Goal: Task Accomplishment & Management: Manage account settings

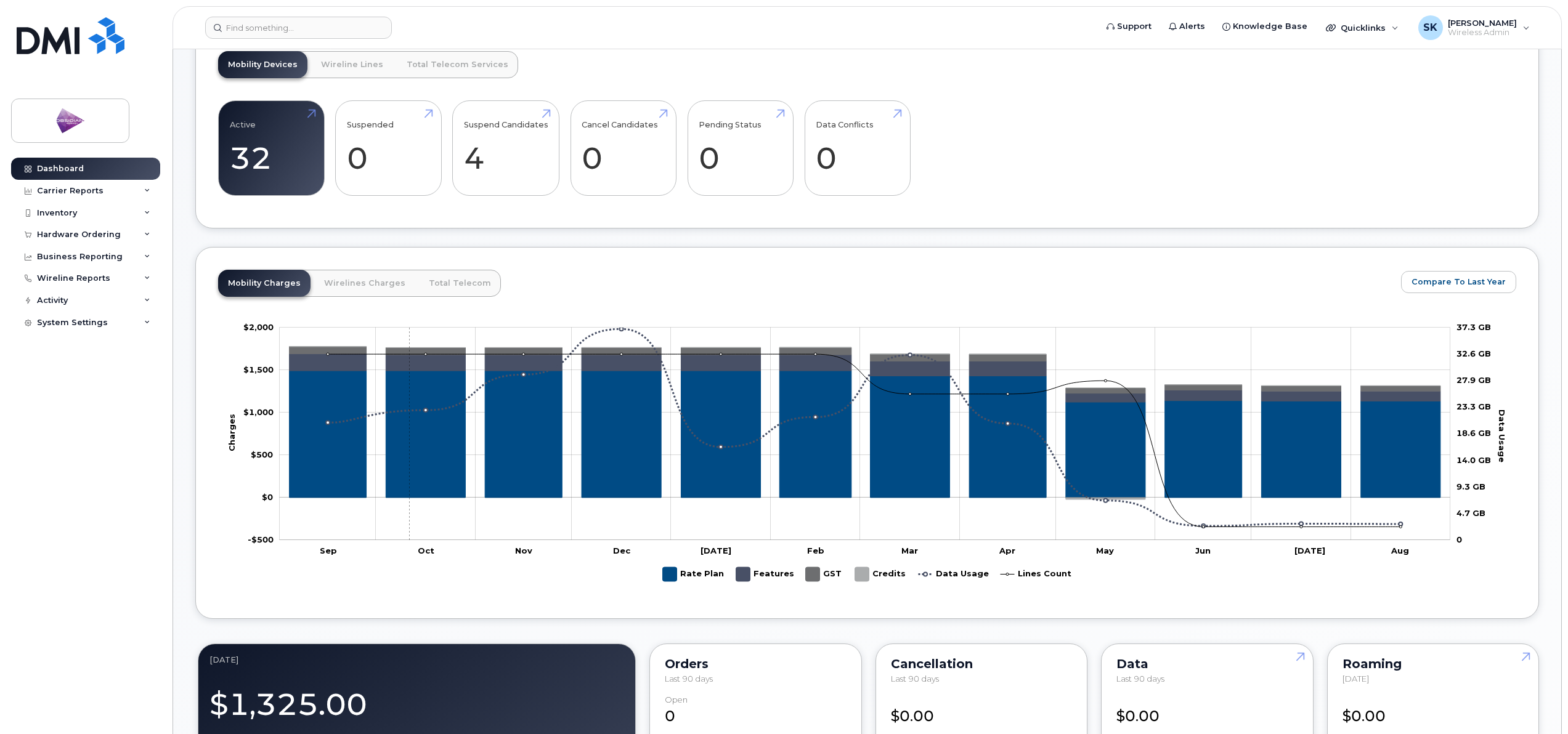
scroll to position [323, 0]
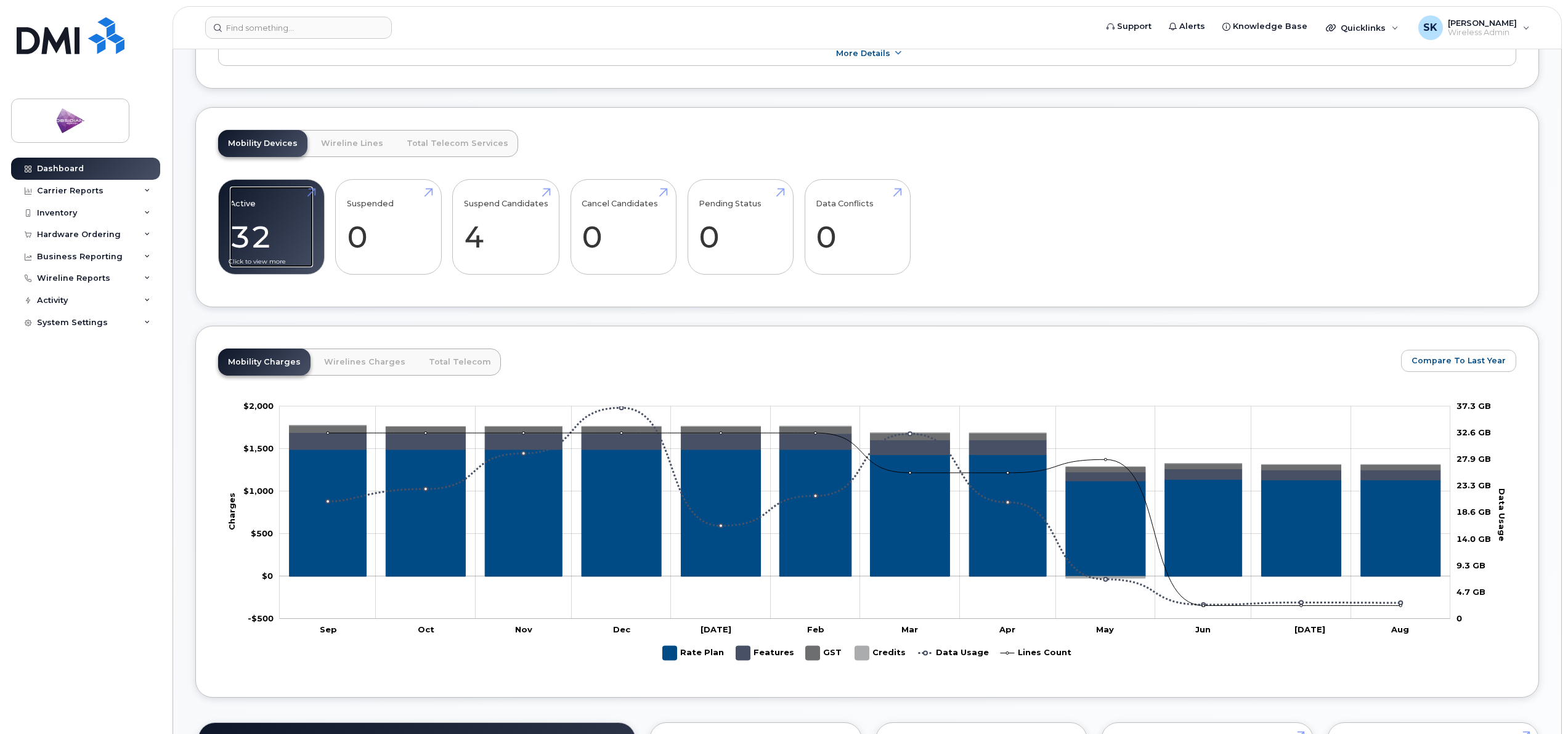
click at [290, 229] on link "Active 32 -30%" at bounding box center [271, 227] width 83 height 81
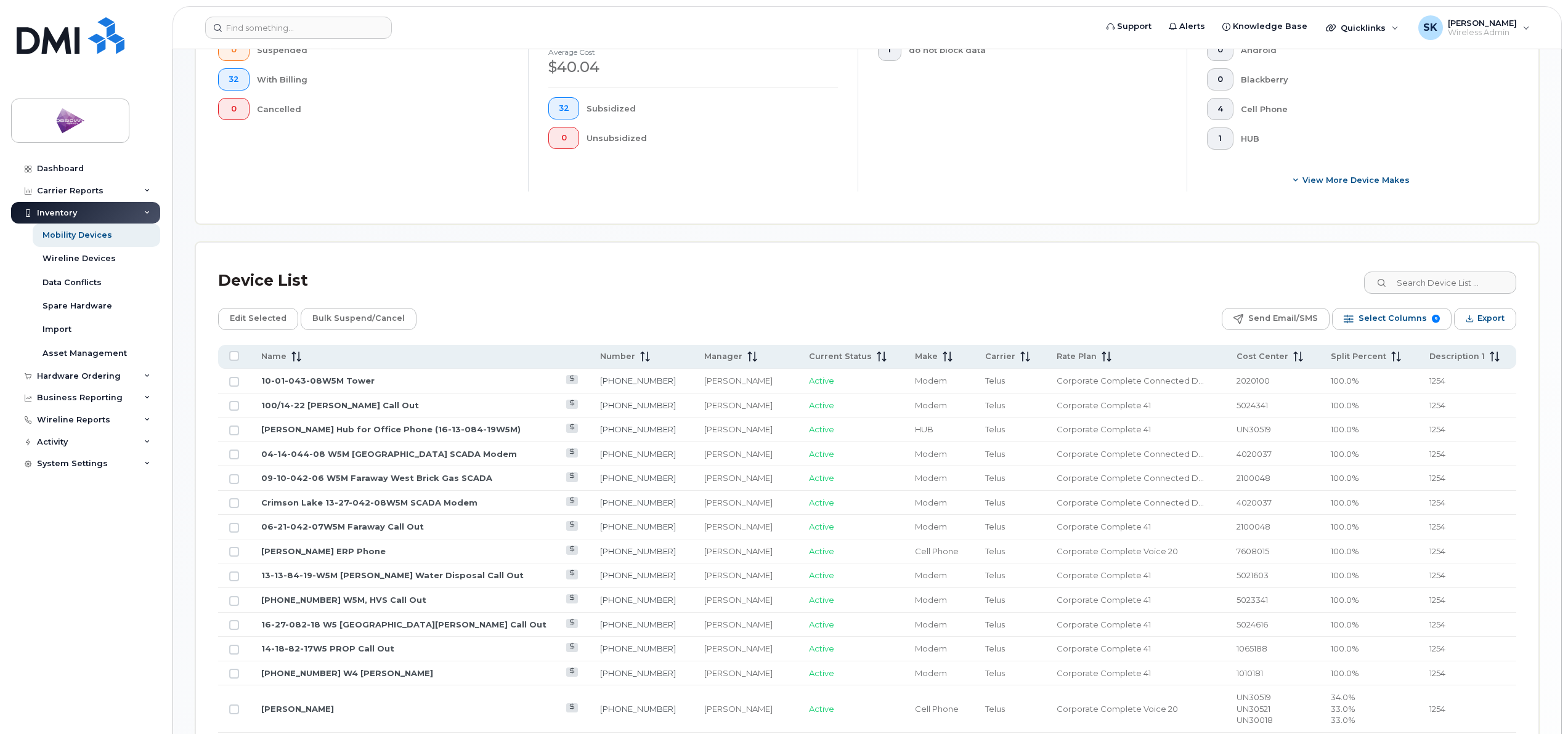
scroll to position [539, 0]
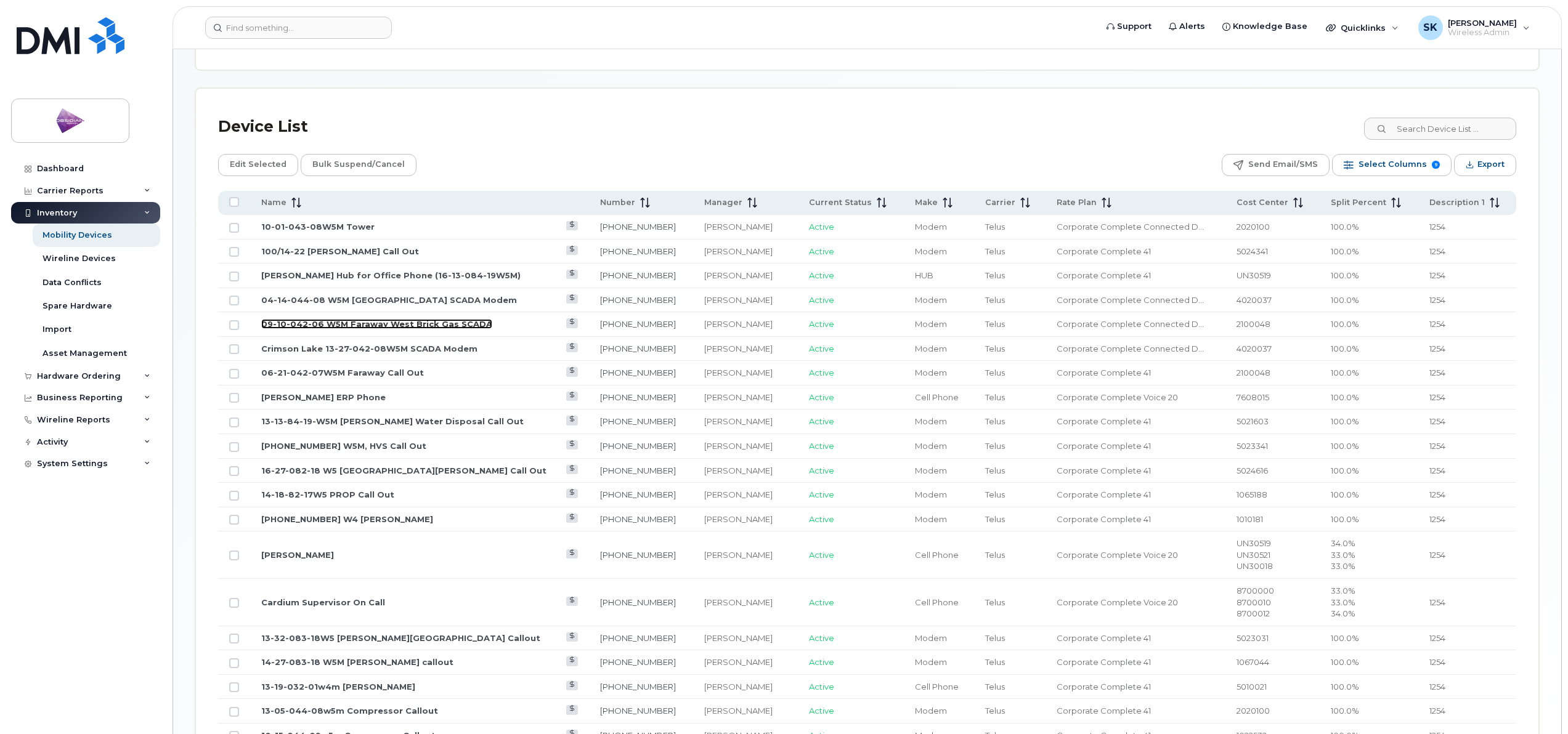
click at [306, 326] on link "09-10-042-06 W5M Faraway West Brick Gas SCADA" at bounding box center [377, 324] width 231 height 10
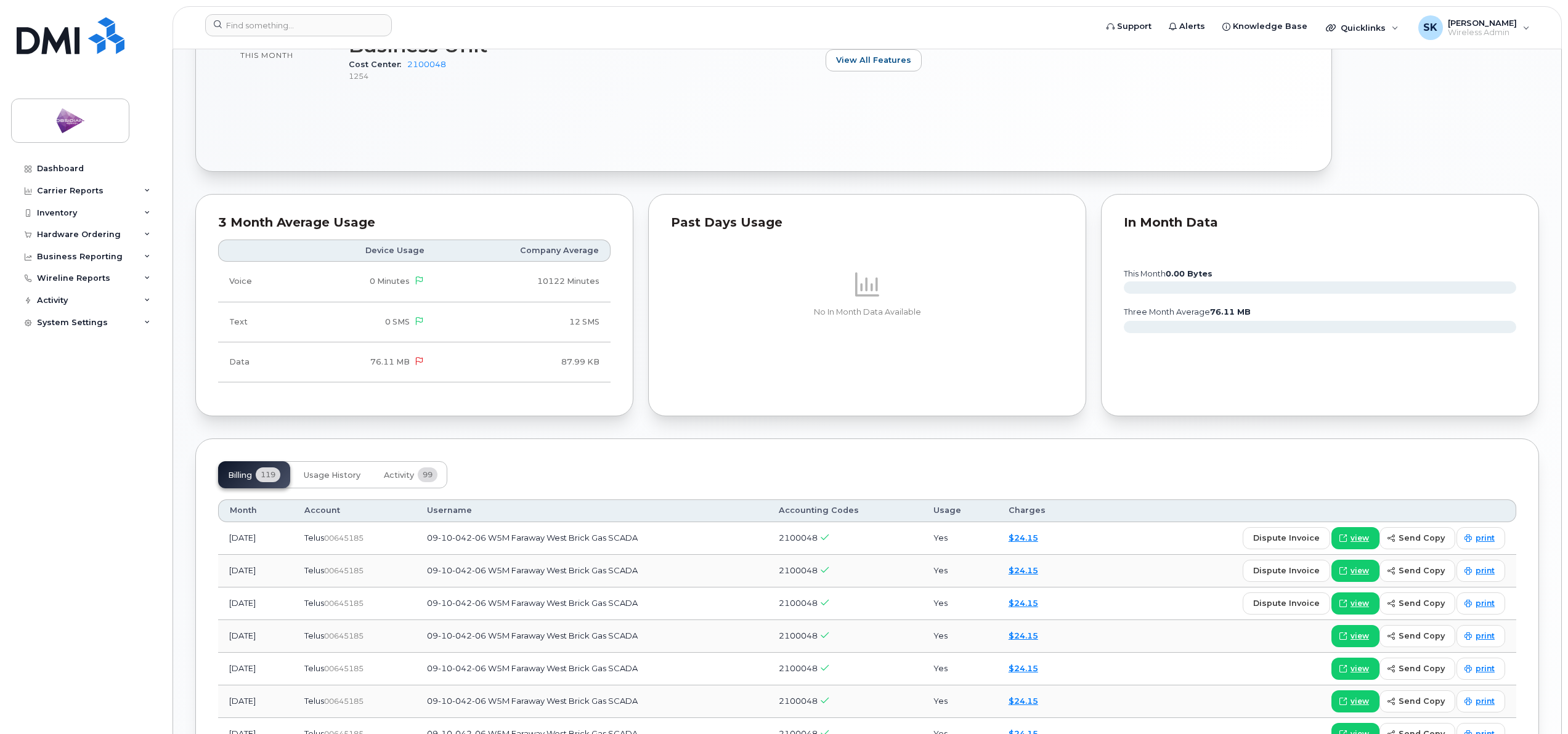
scroll to position [924, 0]
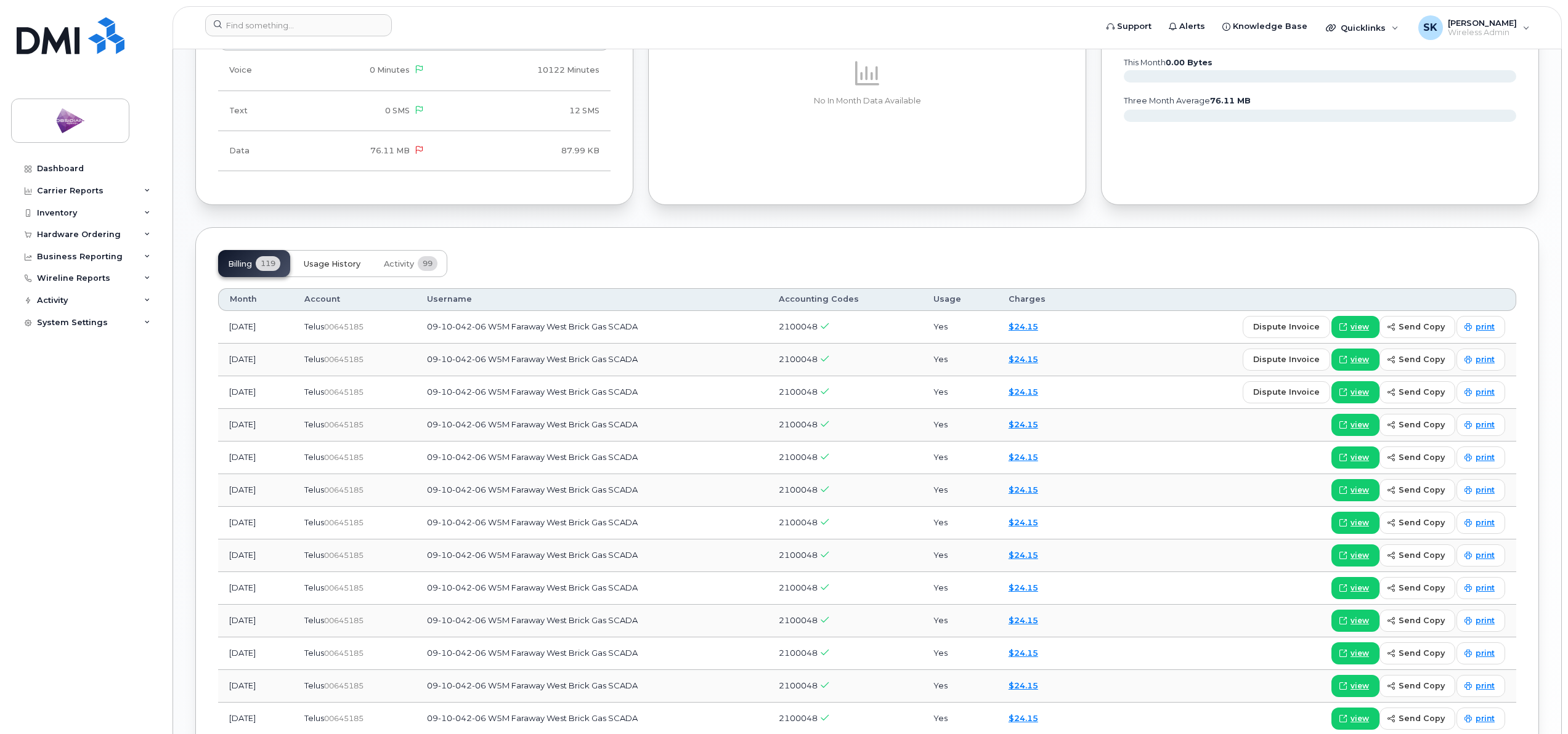
click at [336, 273] on button "Usage History" at bounding box center [332, 263] width 76 height 27
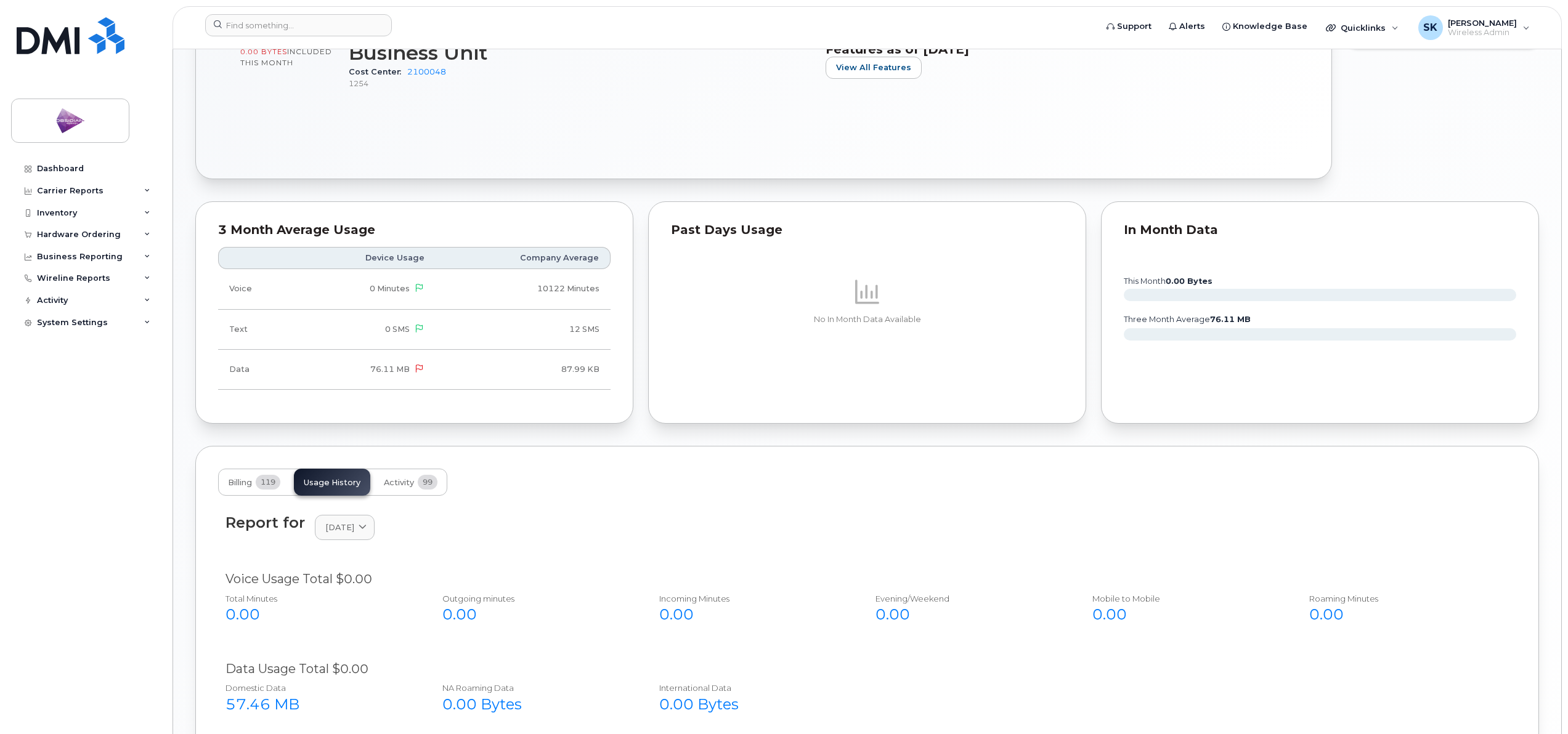
scroll to position [539, 0]
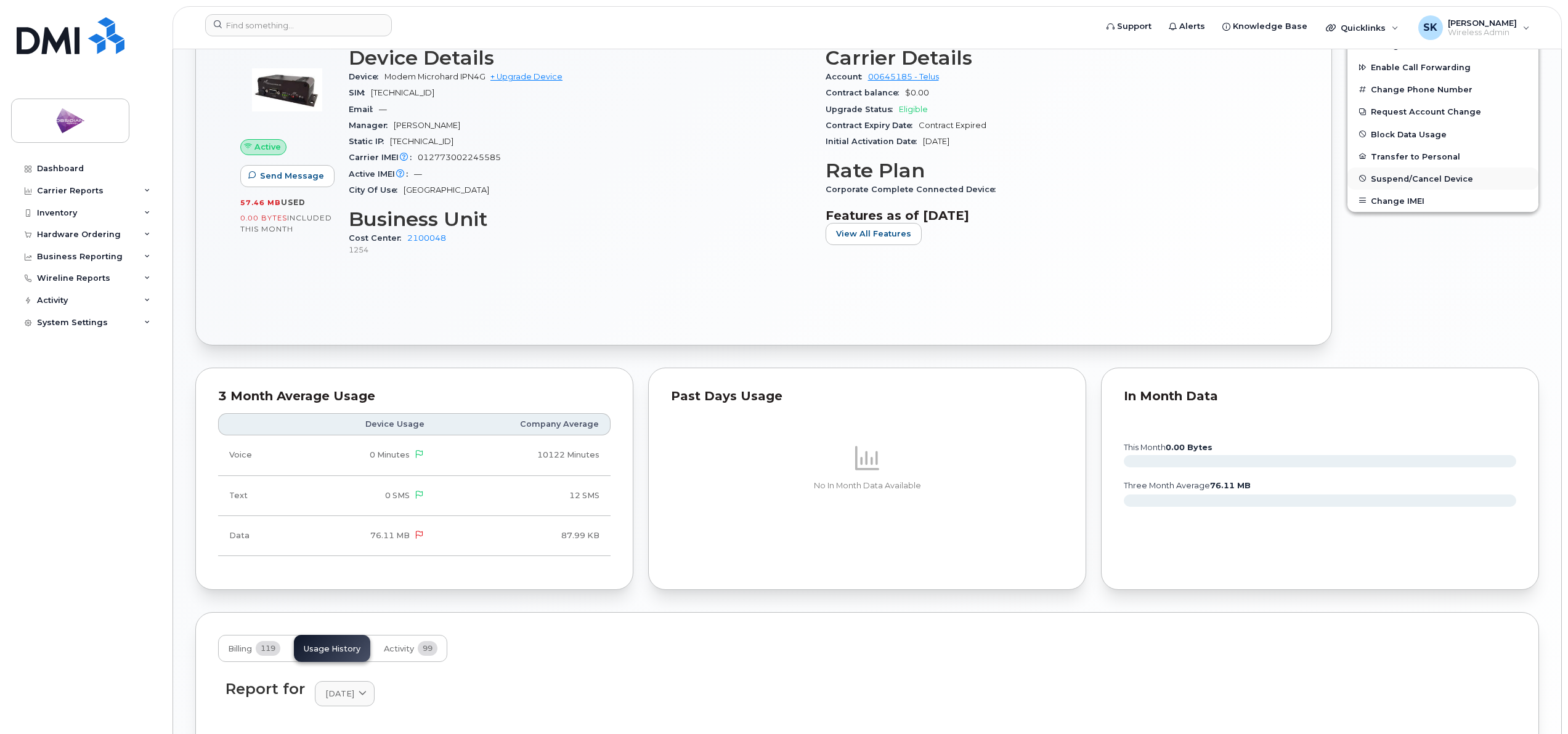
click at [1430, 177] on span "Suspend/Cancel Device" at bounding box center [1422, 178] width 103 height 9
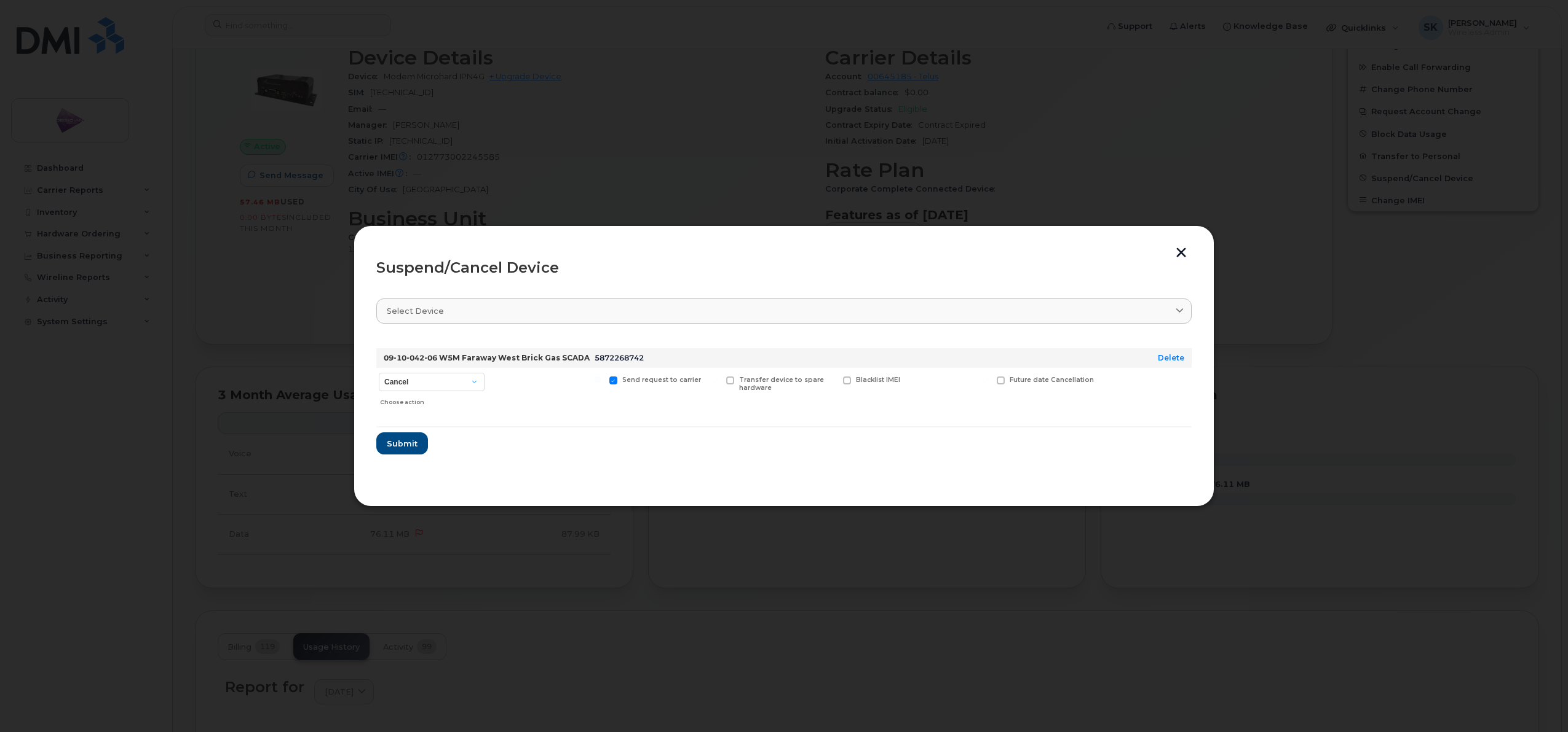
click at [1187, 252] on button "button" at bounding box center [1181, 254] width 19 height 13
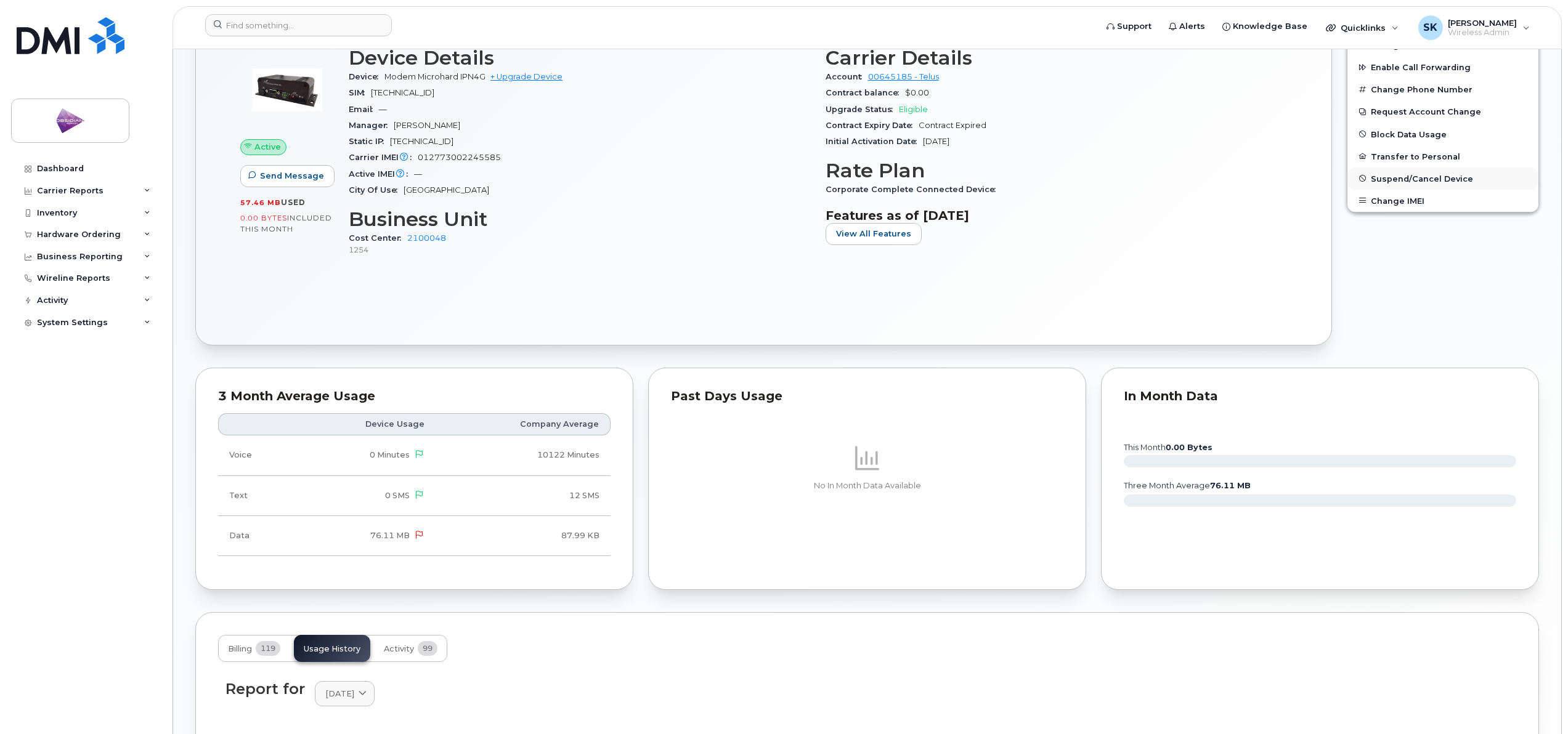
click at [1434, 177] on span "Suspend/Cancel Device" at bounding box center [1422, 178] width 103 height 9
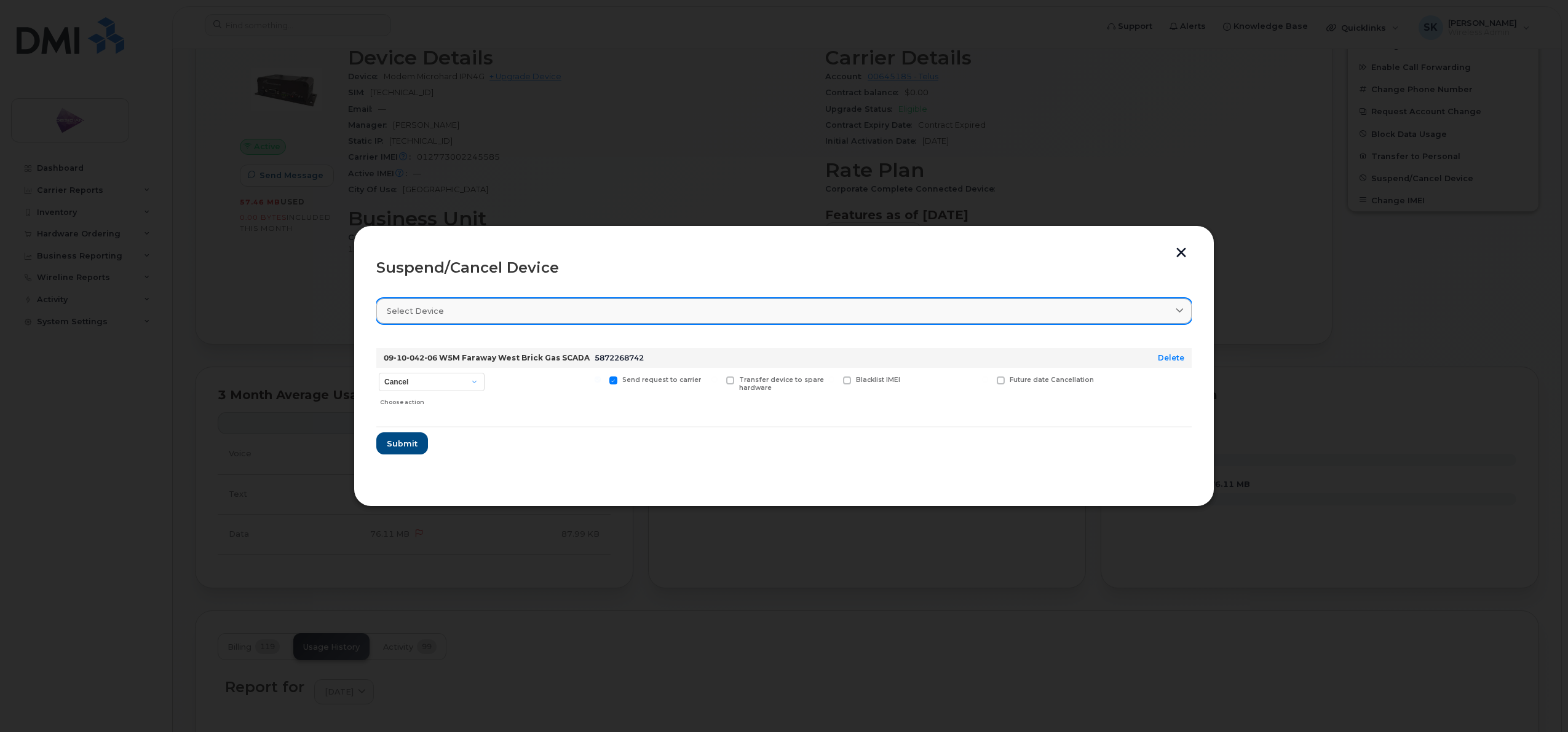
click at [456, 299] on link "Select device" at bounding box center [784, 311] width 815 height 25
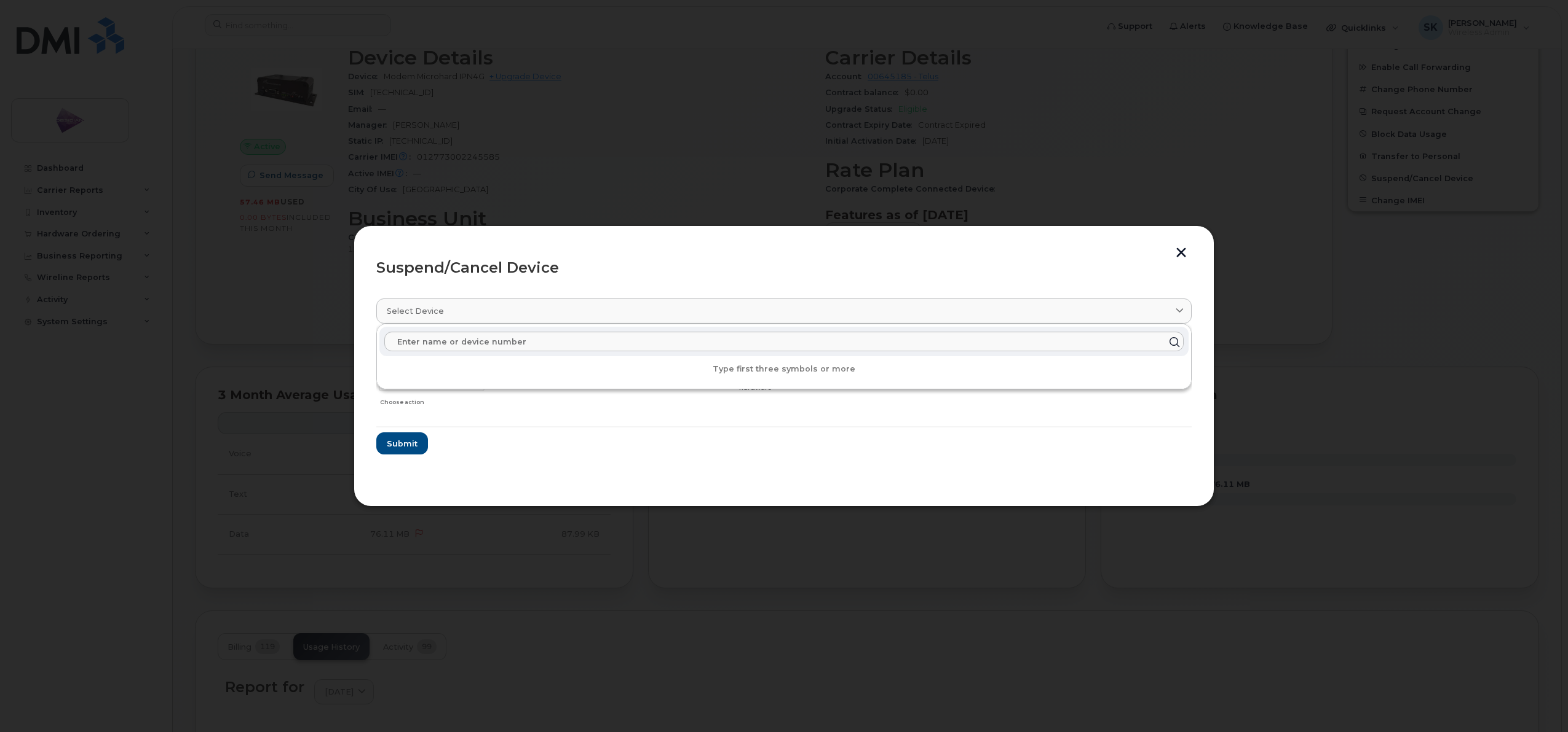
click at [584, 255] on header "Suspend/Cancel Device" at bounding box center [784, 268] width 815 height 39
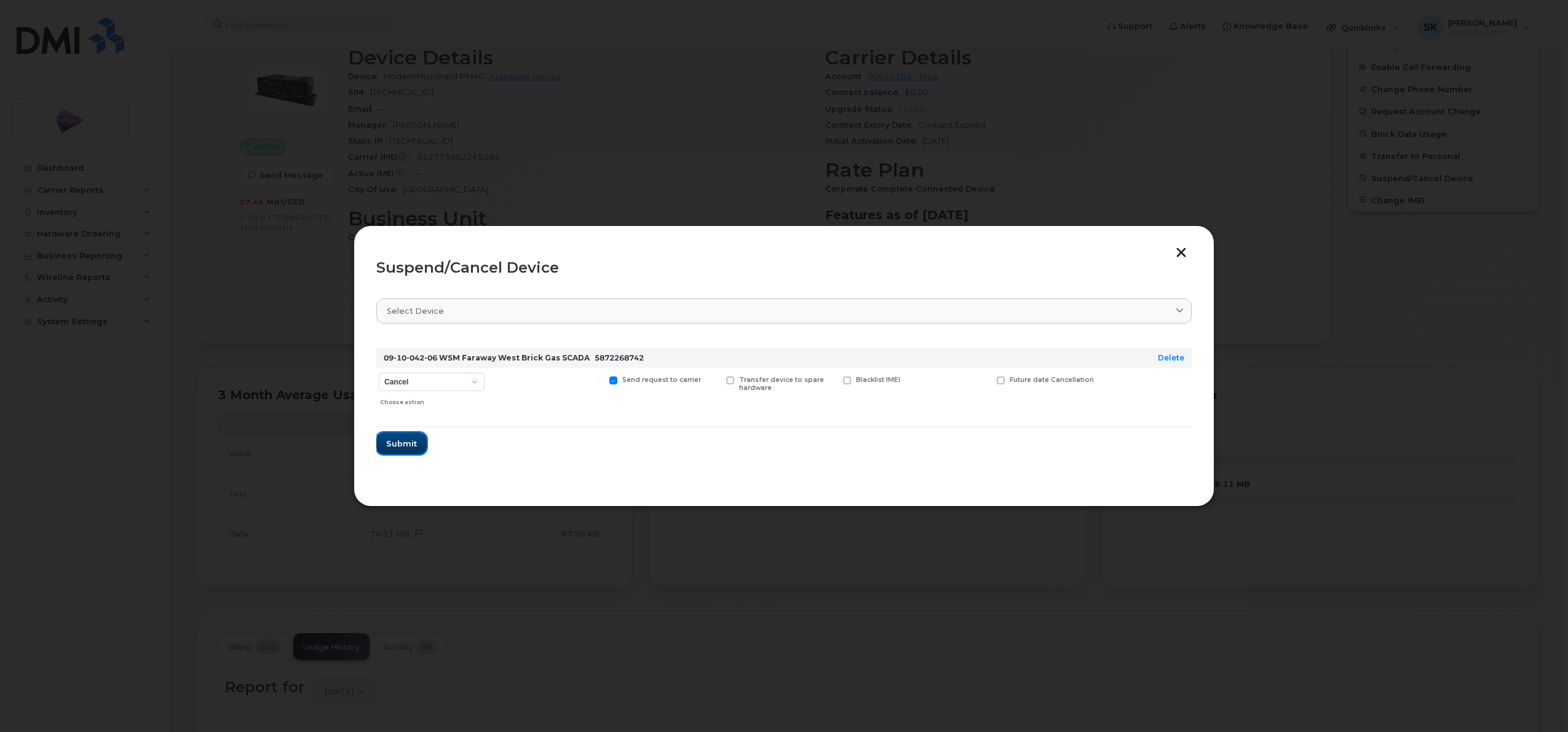
click at [406, 438] on span "Submit" at bounding box center [401, 444] width 31 height 12
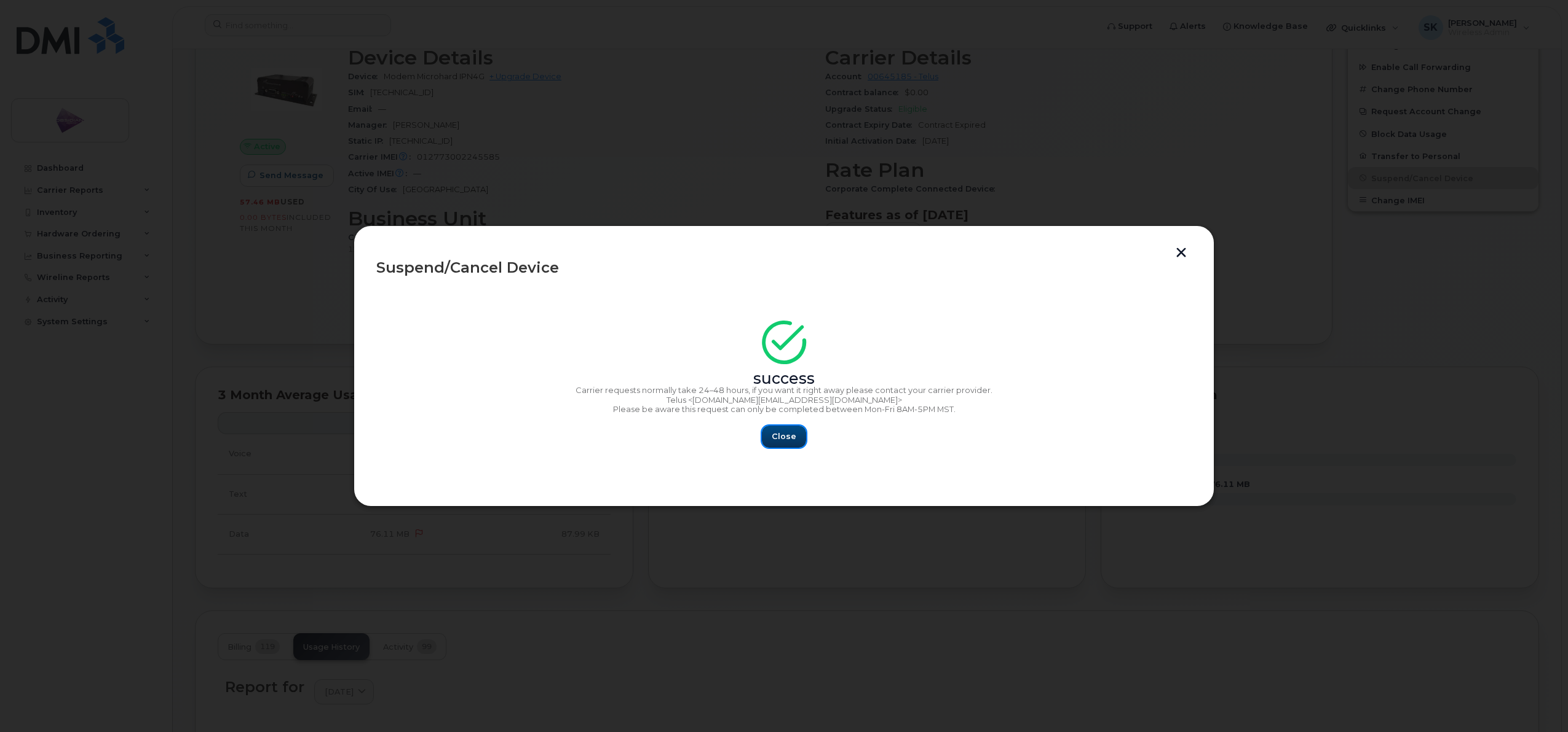
click at [793, 428] on button "Close" at bounding box center [784, 437] width 45 height 22
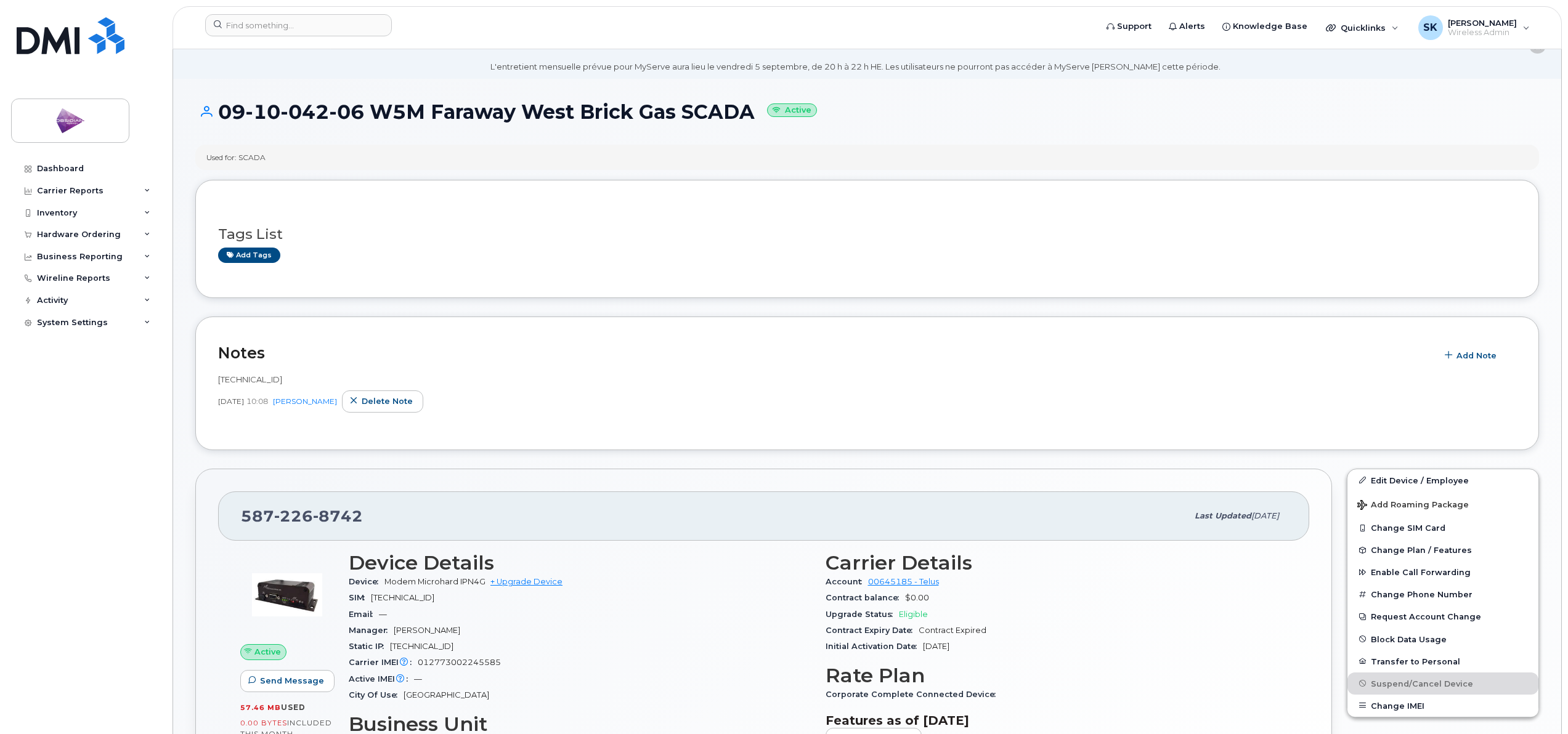
scroll to position [0, 0]
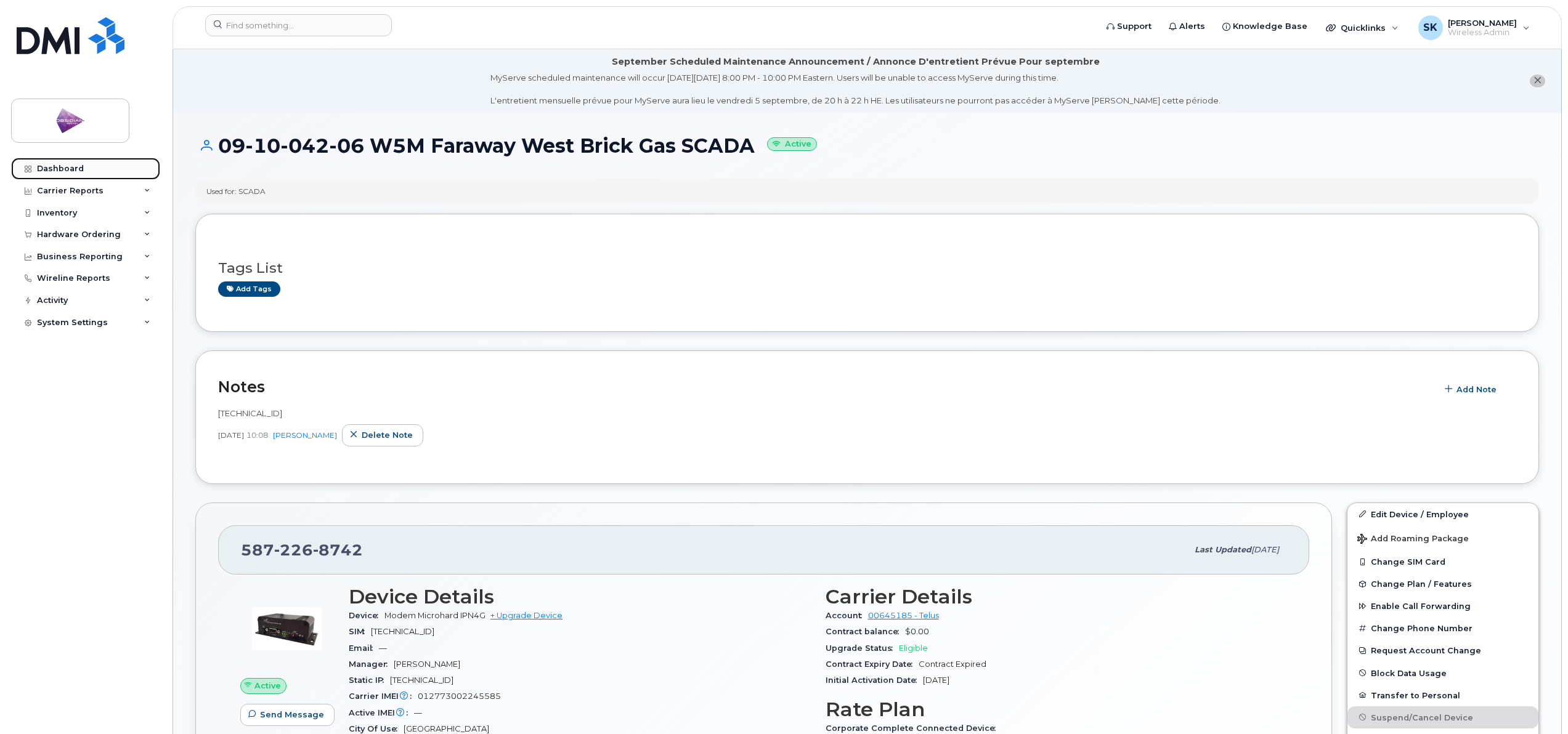
click at [66, 160] on link "Dashboard" at bounding box center [86, 169] width 149 height 22
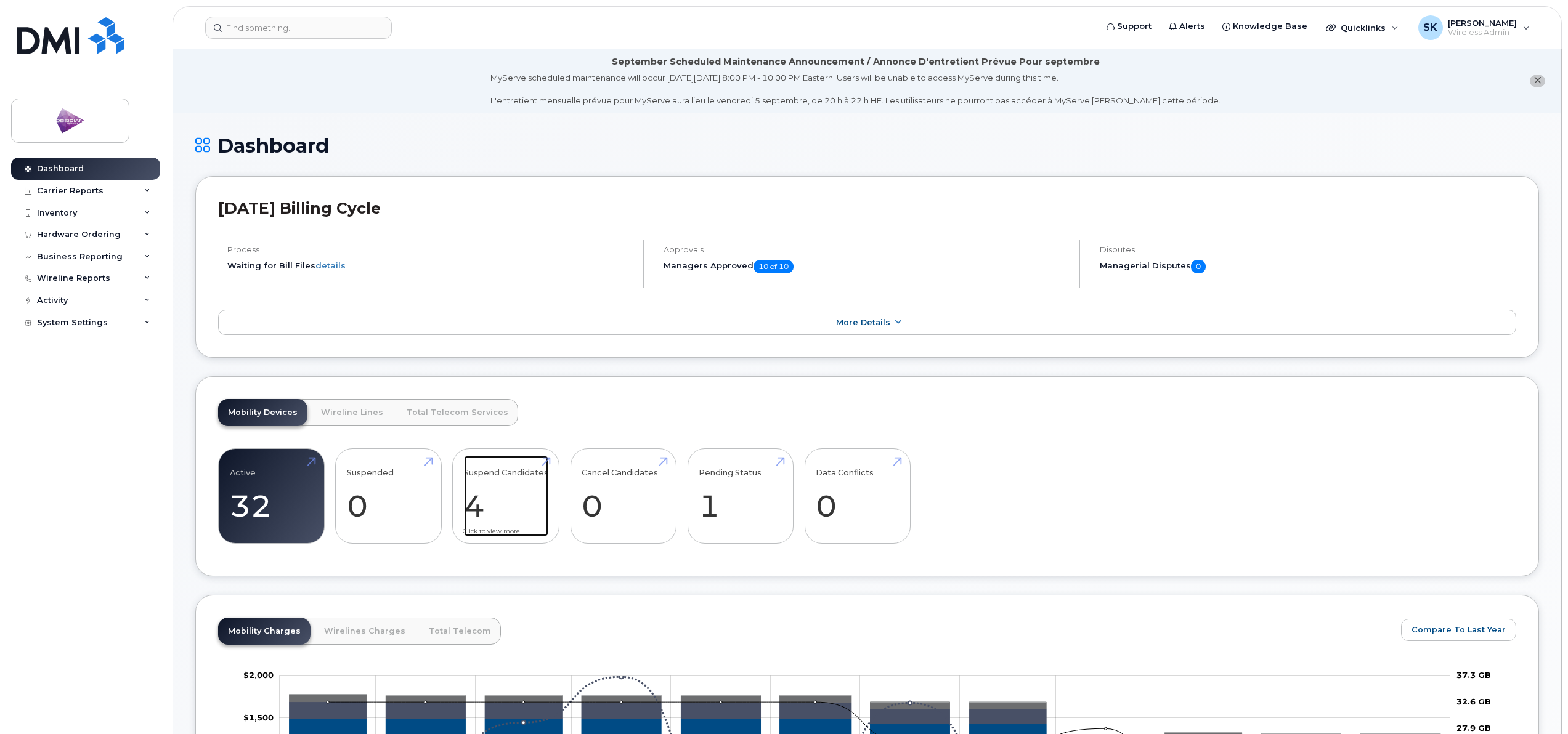
click at [479, 500] on link "Suspend Candidates 4" at bounding box center [506, 496] width 85 height 81
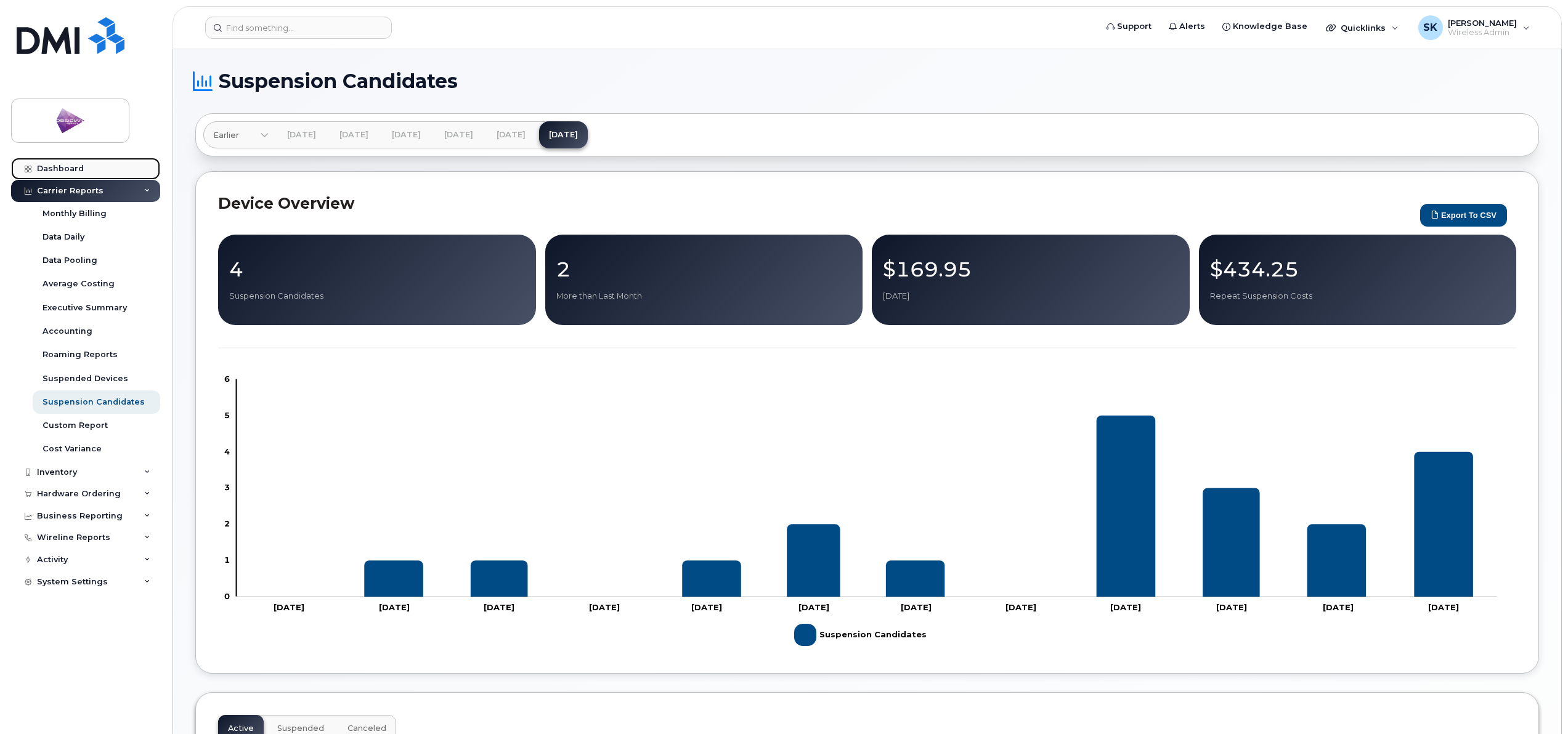
click at [77, 168] on div "Dashboard" at bounding box center [61, 169] width 47 height 10
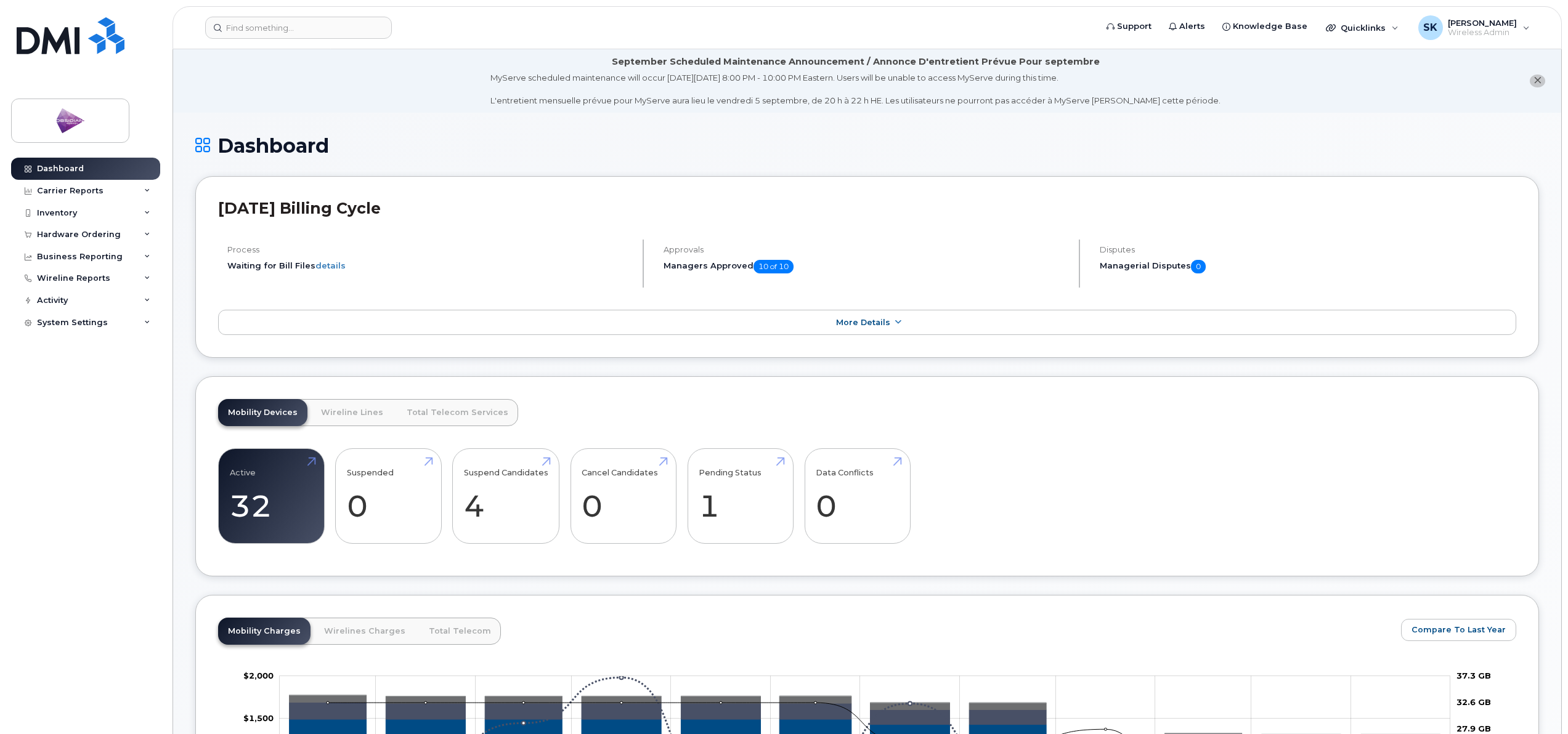
click at [1544, 22] on header "Support Alerts Knowledge Base Quicklinks Suspend / Cancel Device Change SIM Car…" at bounding box center [867, 28] width 1390 height 43
click at [1526, 25] on div "SK [PERSON_NAME] Wireless Admin" at bounding box center [1475, 28] width 129 height 24
click at [1411, 124] on div "Sign out" at bounding box center [1449, 127] width 177 height 22
